Goal: Browse casually

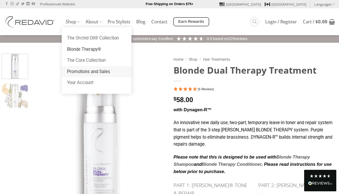
click at [81, 71] on link "Promotions and Sales" at bounding box center [97, 71] width 70 height 11
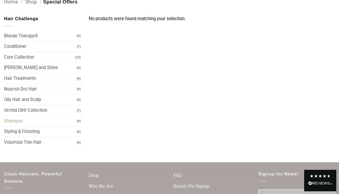
scroll to position [51, 0]
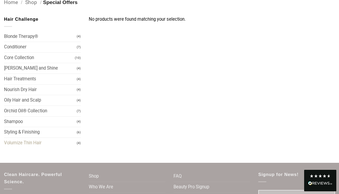
click at [54, 141] on link "Volumize Thin Hair" at bounding box center [40, 143] width 73 height 10
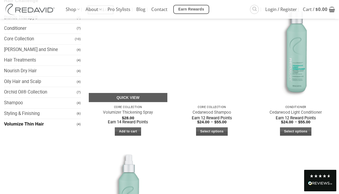
scroll to position [67, 0]
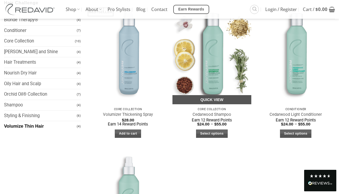
click at [210, 98] on link "Quick View" at bounding box center [211, 99] width 79 height 9
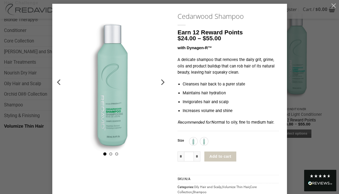
scroll to position [5, 0]
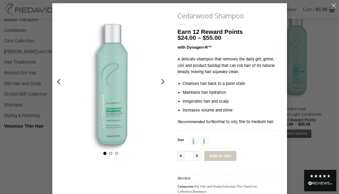
click at [305, 46] on div "**********" at bounding box center [169, 108] width 323 height 211
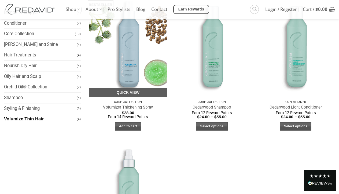
scroll to position [76, 0]
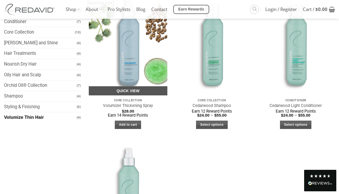
click at [127, 91] on link "Quick View" at bounding box center [128, 90] width 79 height 9
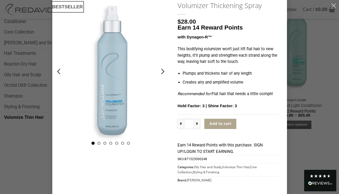
scroll to position [0, 0]
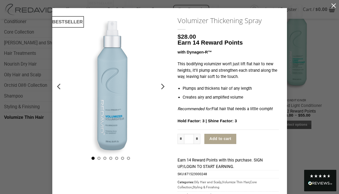
click at [334, 3] on button "button" at bounding box center [333, 5] width 11 height 11
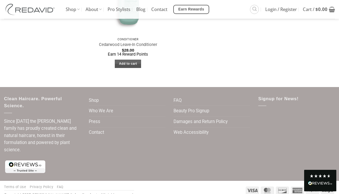
scroll to position [287, 0]
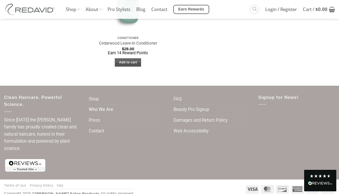
click at [100, 108] on link "Who We Are" at bounding box center [101, 109] width 24 height 10
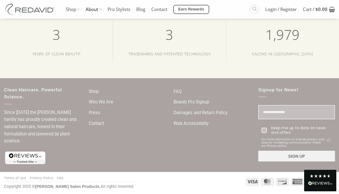
scroll to position [1040, 0]
